Goal: Find specific page/section: Find specific page/section

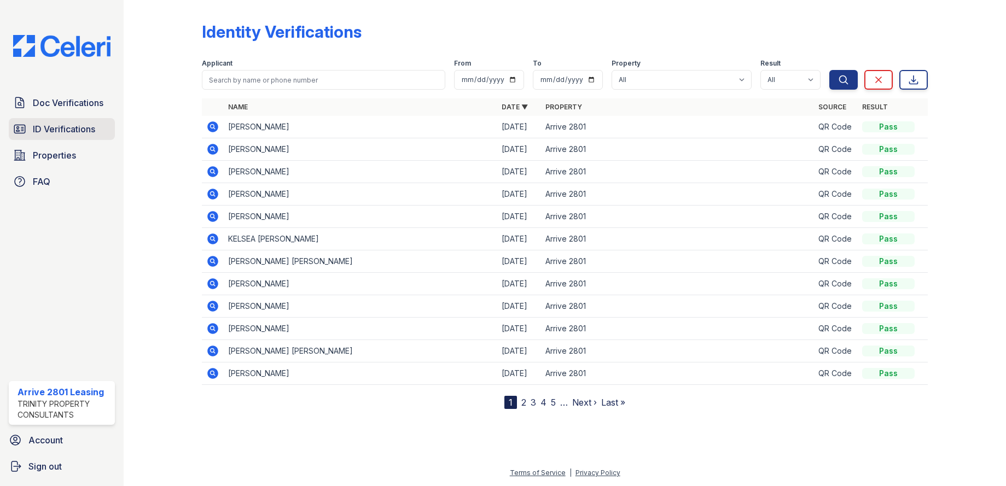
click at [89, 126] on span "ID Verifications" at bounding box center [64, 129] width 62 height 13
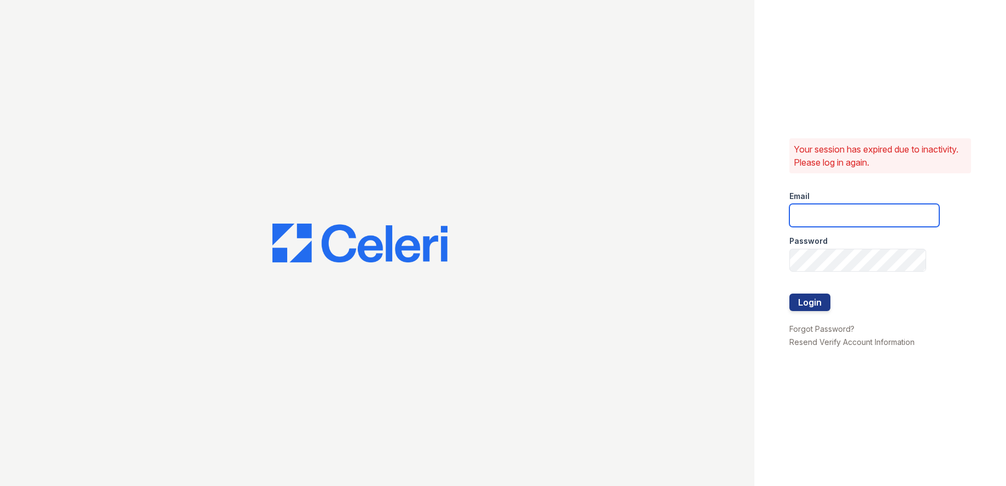
type input "[EMAIL_ADDRESS][DOMAIN_NAME]"
click at [802, 300] on button "Login" at bounding box center [809, 303] width 41 height 18
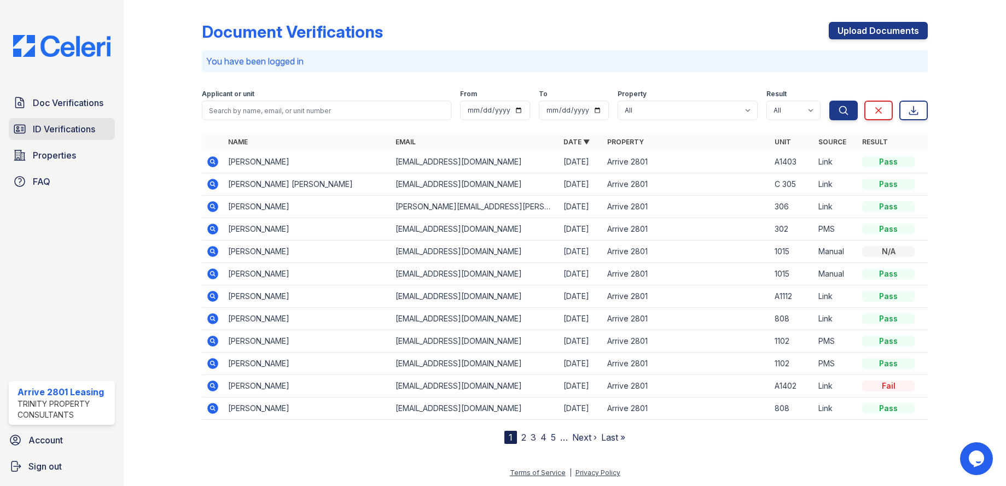
click at [57, 126] on span "ID Verifications" at bounding box center [64, 129] width 62 height 13
